Goal: Task Accomplishment & Management: Complete application form

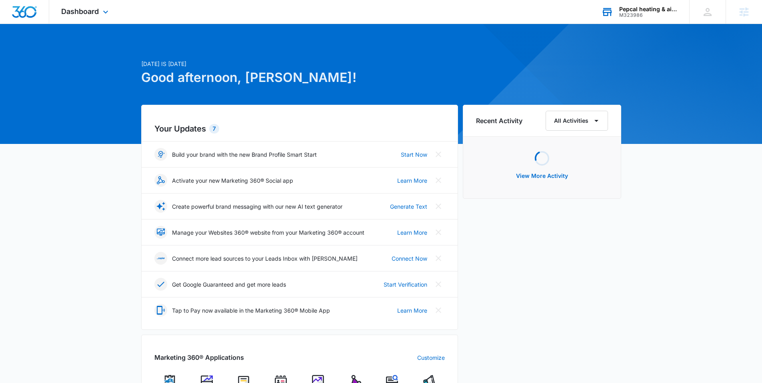
click at [639, 18] on div "Pepcal heating & air llc. M323986 Your Accounts View All" at bounding box center [639, 12] width 100 height 24
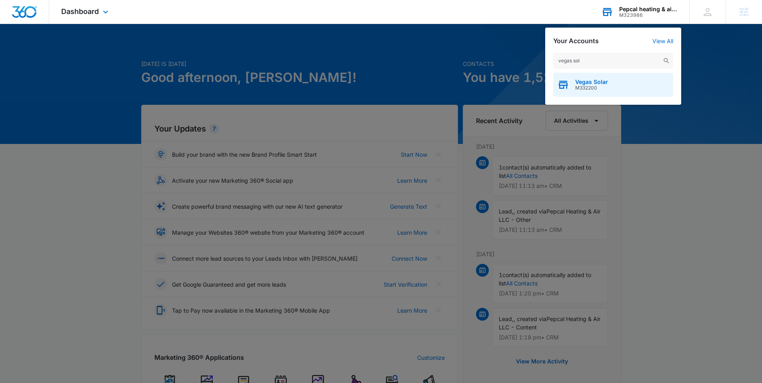
type input "vegas sol"
click at [596, 77] on div "Vegas Solar M332200" at bounding box center [613, 85] width 120 height 24
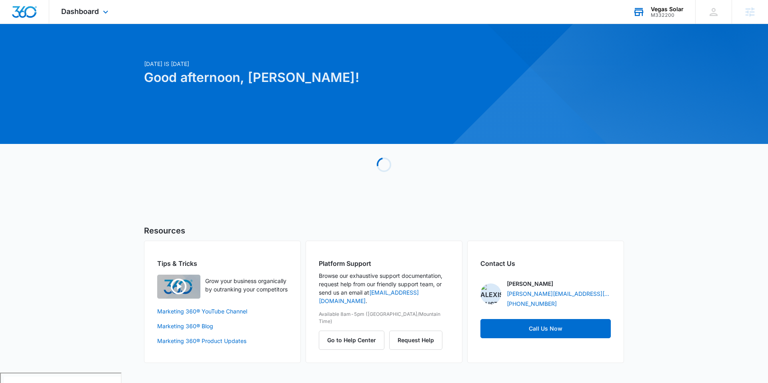
click at [115, 8] on div "Dashboard Apps Reputation Websites Forms CRM Email Social Payments POS Content …" at bounding box center [85, 12] width 73 height 24
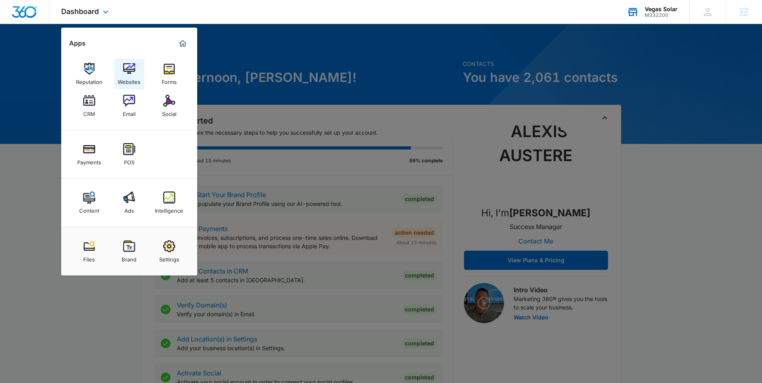
click at [130, 67] on img at bounding box center [129, 69] width 12 height 12
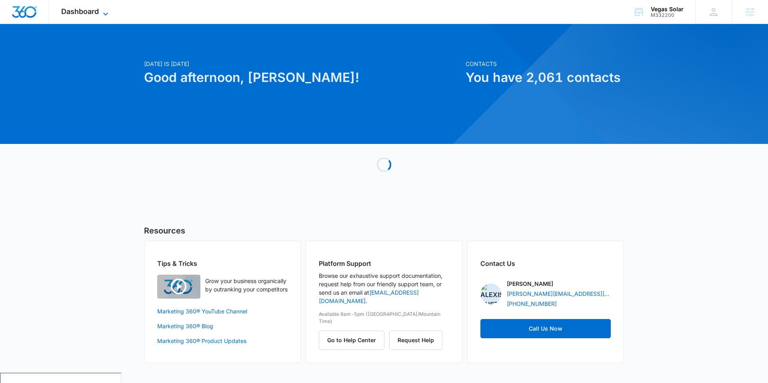
click at [68, 10] on span "Dashboard" at bounding box center [80, 11] width 38 height 8
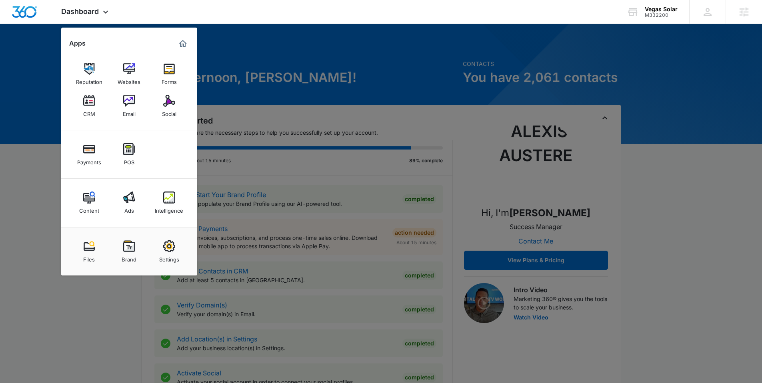
click at [303, 45] on div at bounding box center [381, 191] width 762 height 383
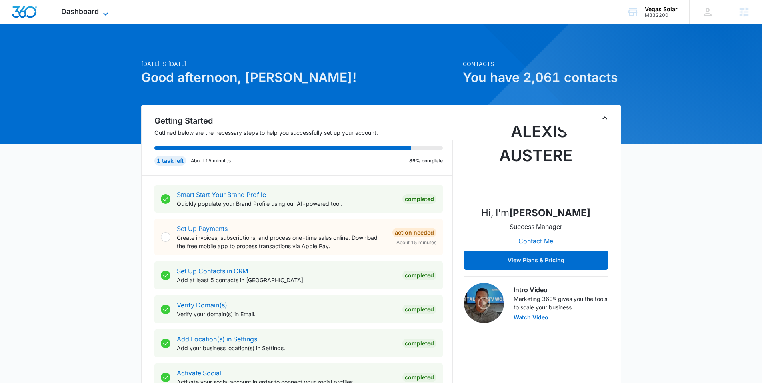
click at [88, 8] on span "Dashboard" at bounding box center [80, 11] width 38 height 8
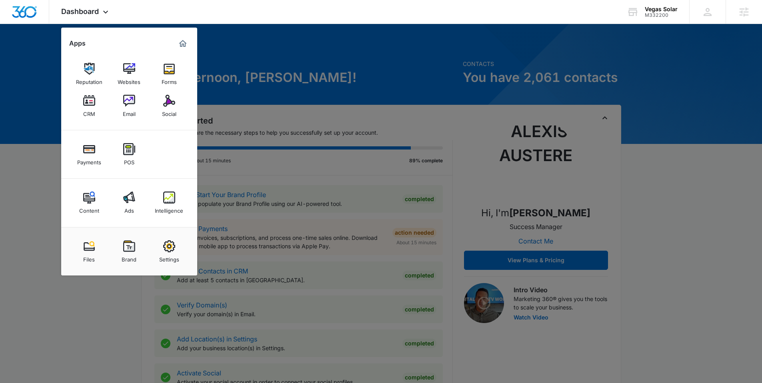
click at [128, 199] on img at bounding box center [129, 198] width 12 height 12
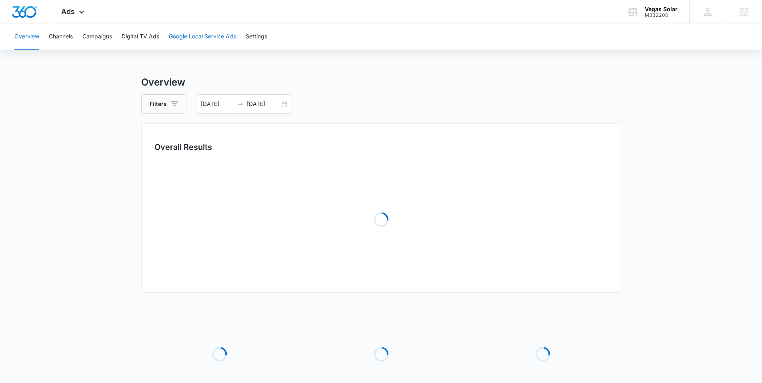
click at [185, 39] on button "Google Local Service Ads" at bounding box center [202, 37] width 67 height 26
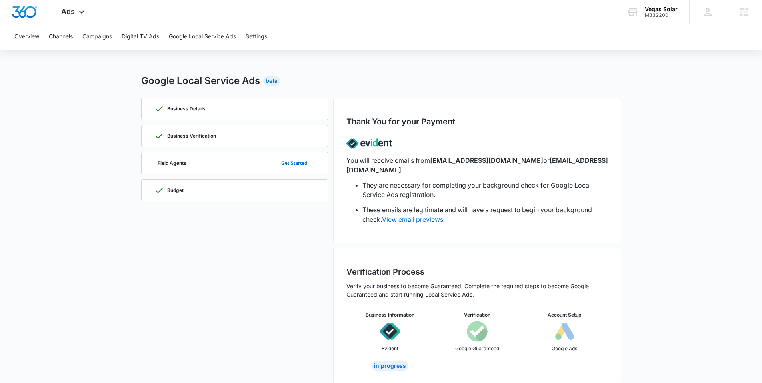
scroll to position [2, 0]
click at [206, 163] on div "Field Agents Get Started" at bounding box center [234, 163] width 161 height 22
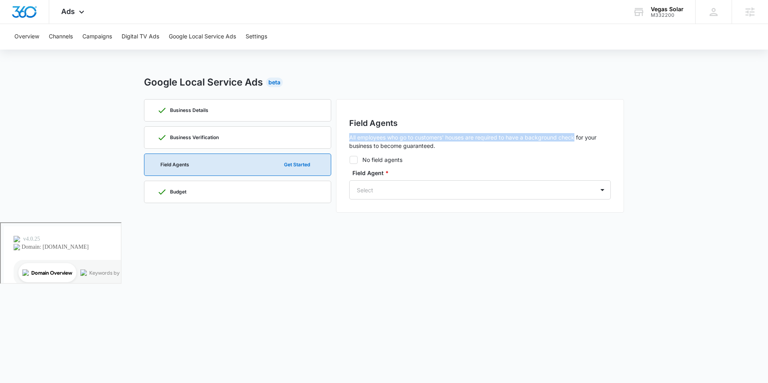
drag, startPoint x: 575, startPoint y: 136, endPoint x: 344, endPoint y: 140, distance: 230.9
click at [344, 140] on div "Field Agents All employees who go to customers' houses are required to have a b…" at bounding box center [480, 156] width 288 height 114
copy p "All employees who go to customers' houses are required to have a background che…"
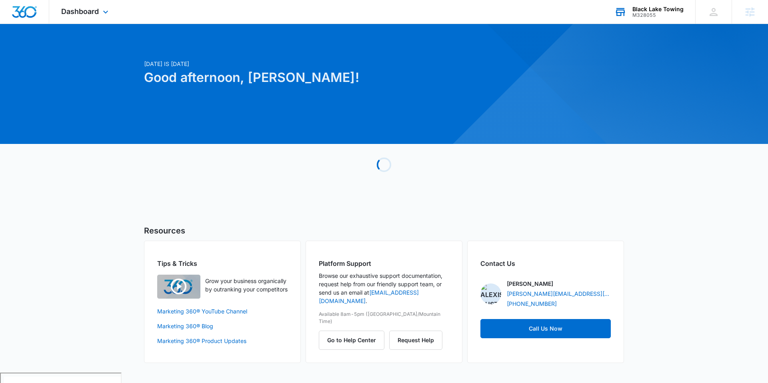
click at [657, 18] on div "Black Lake Towing M328055 Your Accounts View All" at bounding box center [649, 12] width 93 height 24
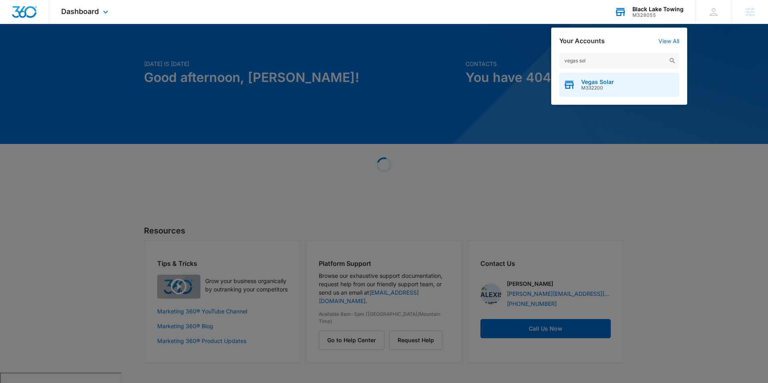
type input "vegas sol"
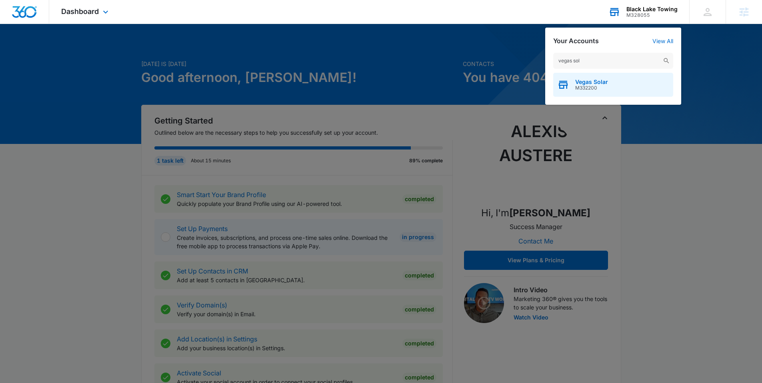
drag, startPoint x: 596, startPoint y: 76, endPoint x: 606, endPoint y: 74, distance: 10.1
click at [596, 76] on div "Vegas Solar M332200" at bounding box center [613, 85] width 120 height 24
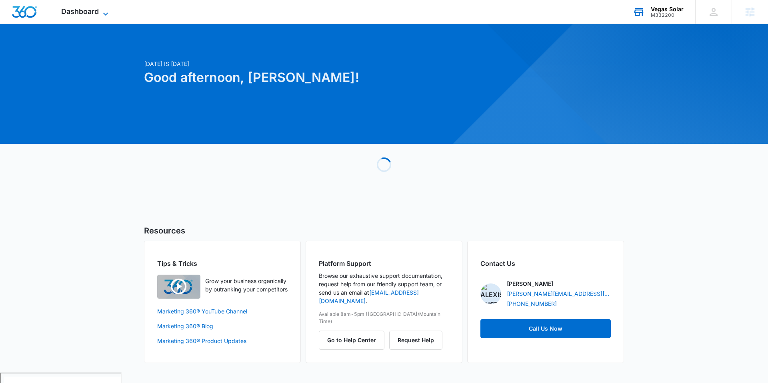
click at [109, 14] on icon at bounding box center [106, 14] width 10 height 10
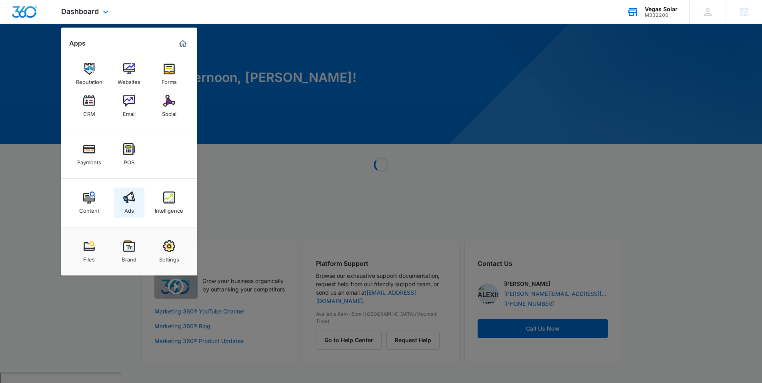
click at [126, 196] on img at bounding box center [129, 198] width 12 height 12
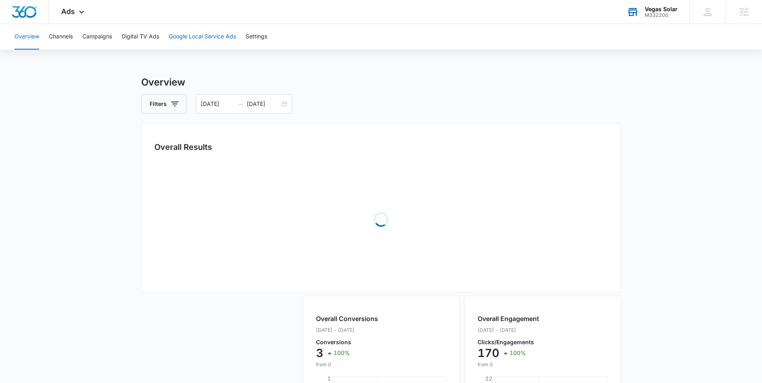
click at [219, 39] on button "Google Local Service Ads" at bounding box center [202, 37] width 67 height 26
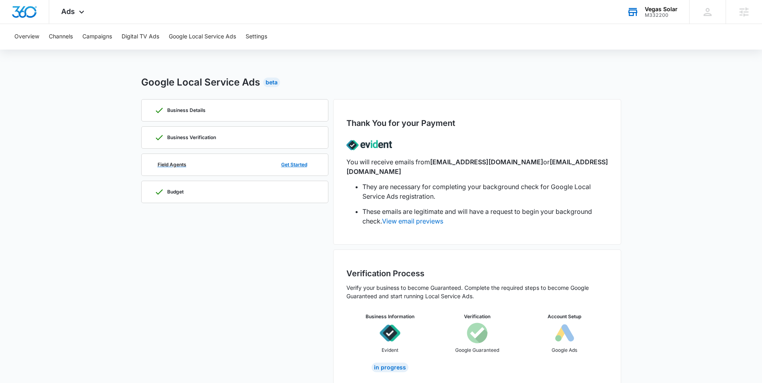
click at [160, 158] on div "Field Agents Get Started" at bounding box center [234, 165] width 161 height 22
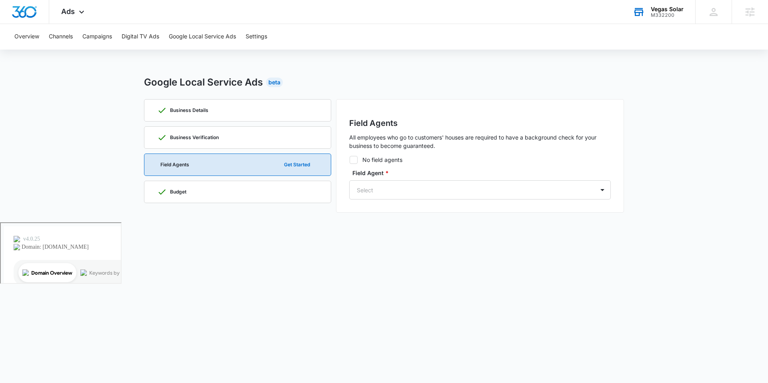
click at [356, 161] on icon at bounding box center [353, 159] width 7 height 7
click at [350, 160] on input "No field agents" at bounding box center [349, 160] width 0 height 0
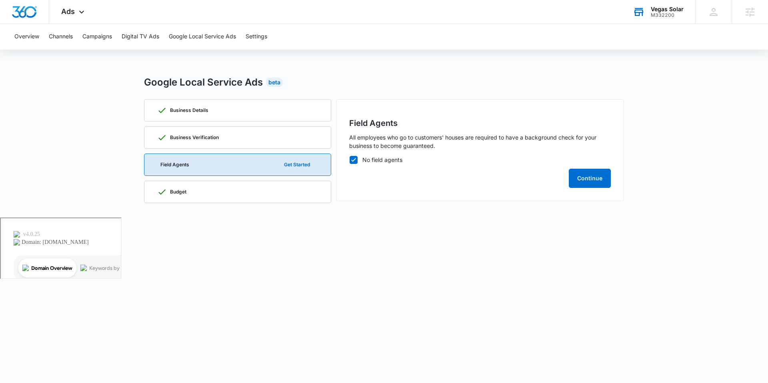
click at [356, 160] on icon at bounding box center [353, 159] width 7 height 7
click at [350, 160] on input "No field agents" at bounding box center [349, 160] width 0 height 0
checkbox input "false"
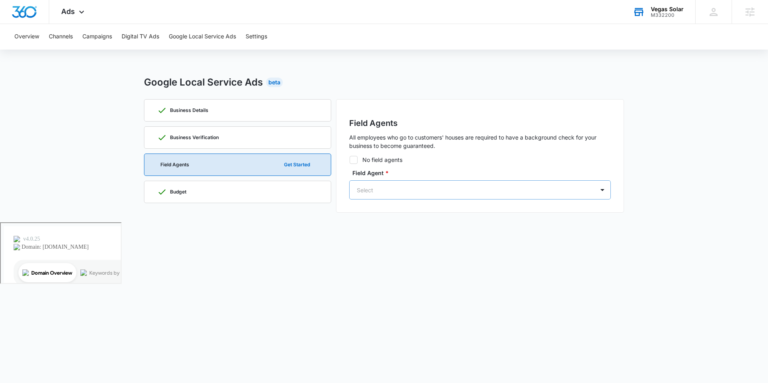
click at [393, 182] on div "Select" at bounding box center [472, 190] width 245 height 18
click at [463, 164] on div "No field agents Field Agent * Select" at bounding box center [480, 178] width 262 height 44
